Goal: Information Seeking & Learning: Learn about a topic

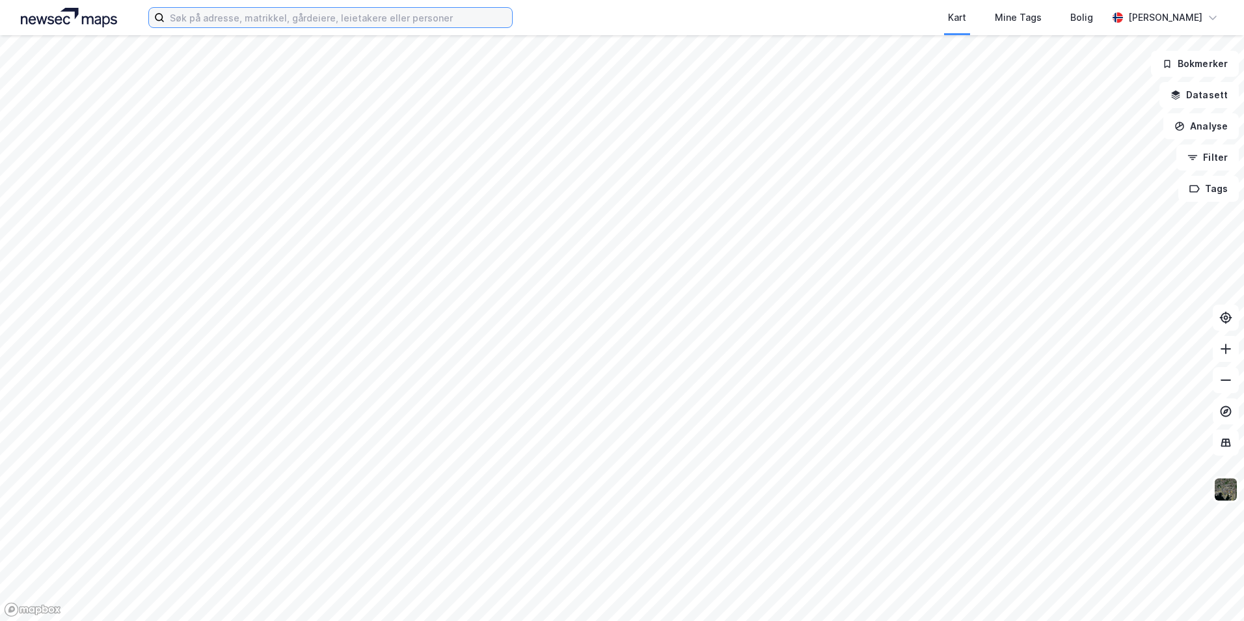
click at [295, 25] on input at bounding box center [338, 18] width 347 height 20
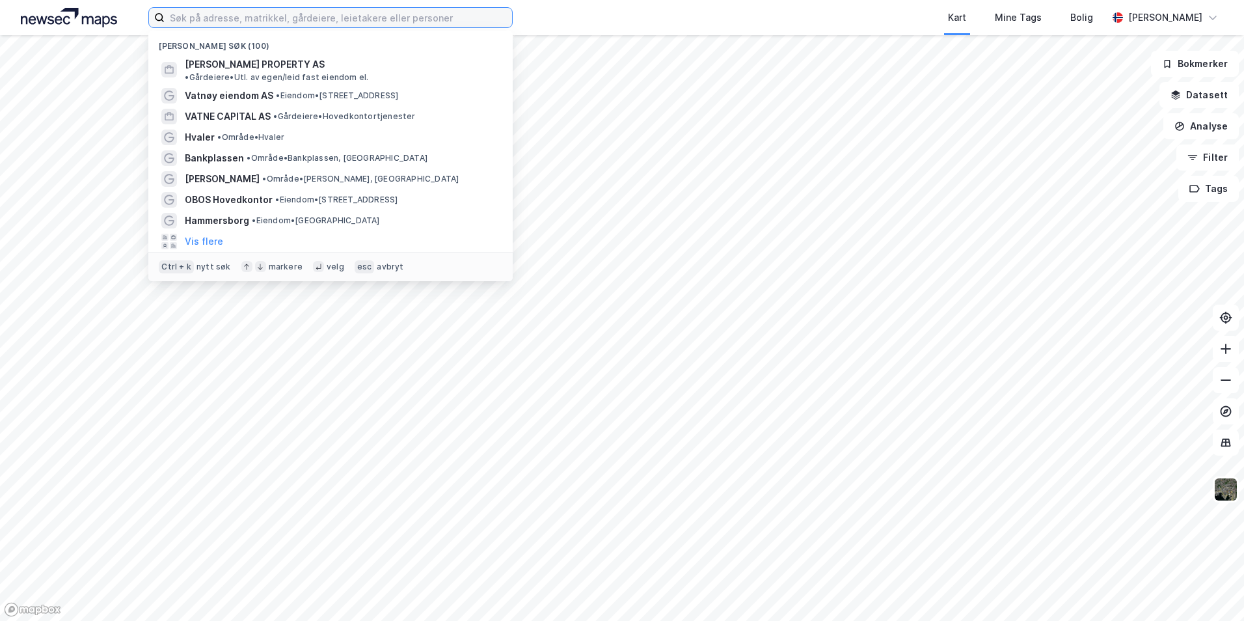
paste input "[STREET_ADDRESS]"
type input "[STREET_ADDRESS]"
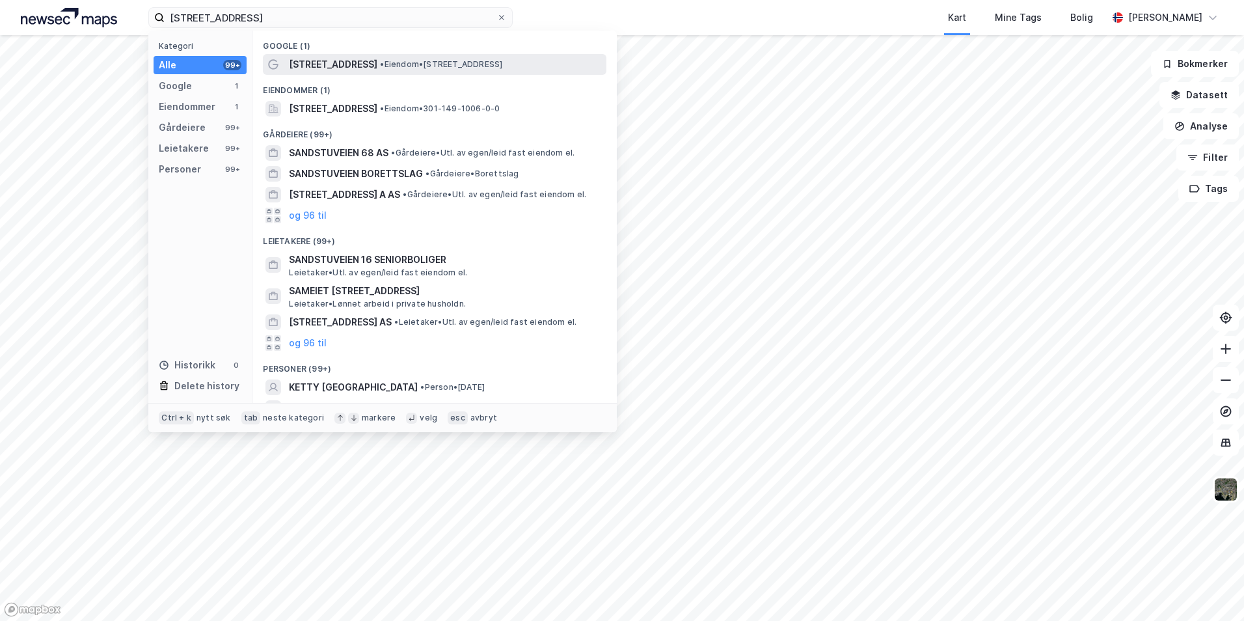
click at [396, 64] on span "• Eiendom • [STREET_ADDRESS]" at bounding box center [441, 64] width 122 height 10
